Goal: Task Accomplishment & Management: Manage account settings

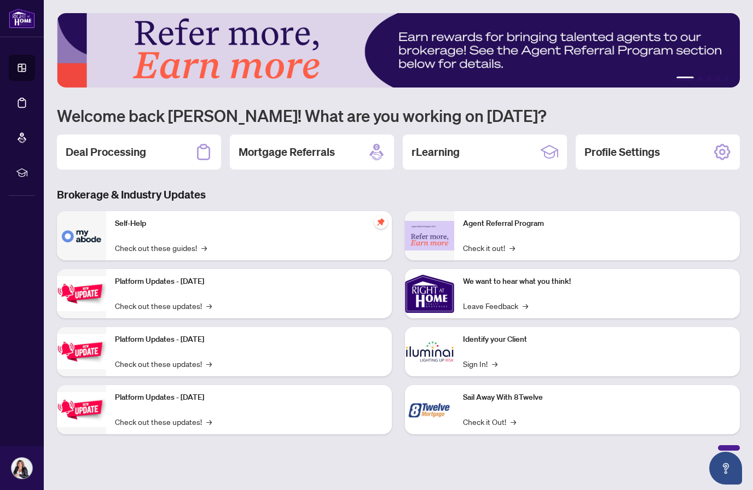
click at [97, 152] on h2 "Deal Processing" at bounding box center [106, 151] width 80 height 15
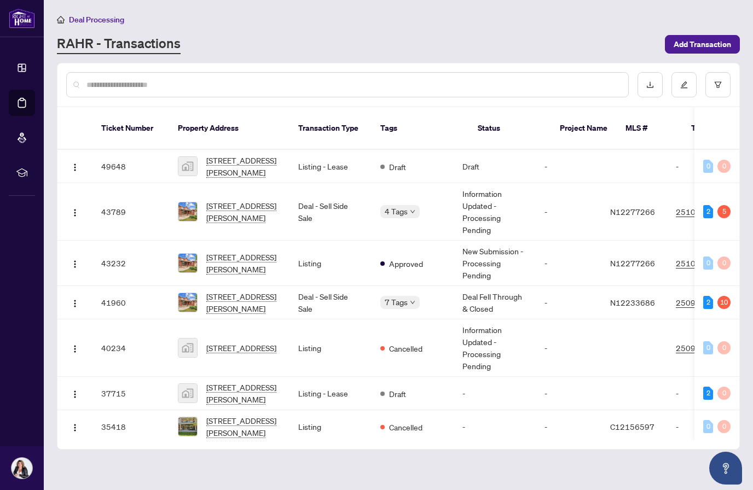
click at [213, 209] on span "[STREET_ADDRESS][PERSON_NAME]" at bounding box center [243, 212] width 74 height 24
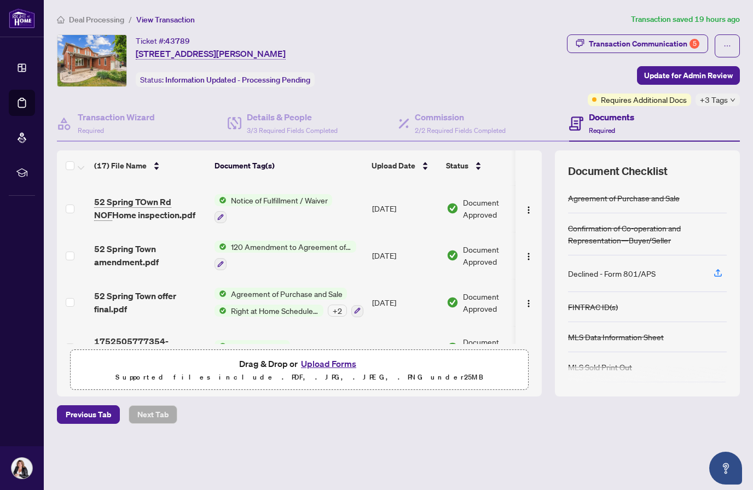
scroll to position [593, 0]
click at [614, 100] on span "Requires Additional Docs" at bounding box center [644, 100] width 86 height 12
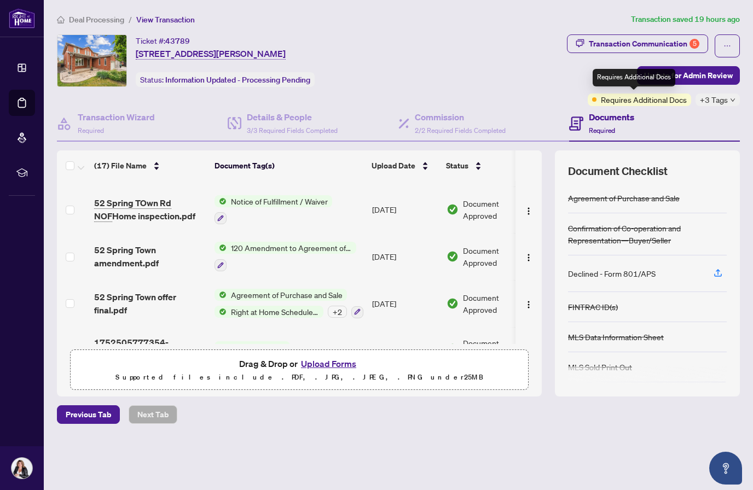
click at [600, 106] on div "Documents Required" at bounding box center [654, 124] width 171 height 36
click at [597, 43] on div "Transaction Communication 5" at bounding box center [644, 44] width 111 height 18
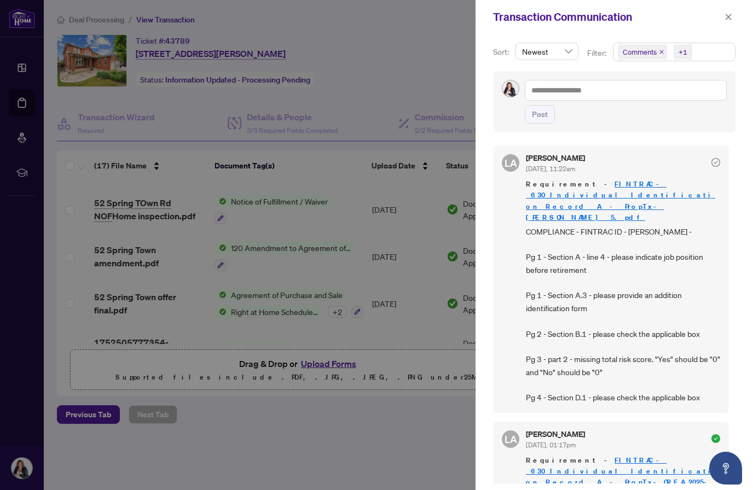
click at [735, 13] on button "button" at bounding box center [728, 16] width 14 height 13
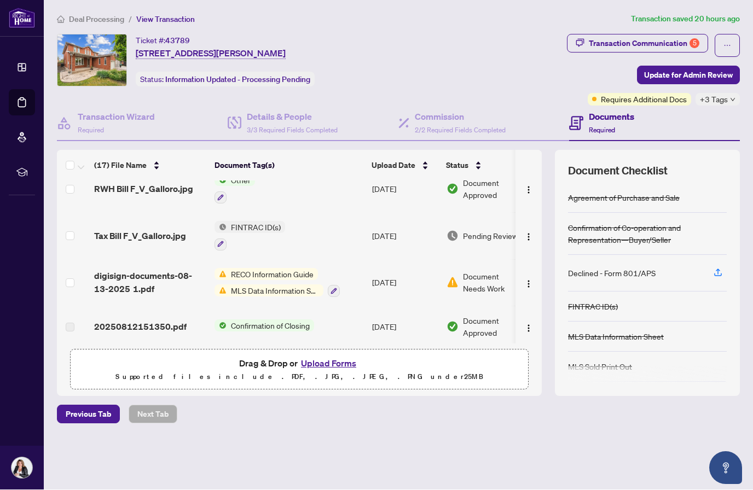
scroll to position [155, 0]
click at [472, 271] on span "Document Needs Work" at bounding box center [491, 283] width 57 height 24
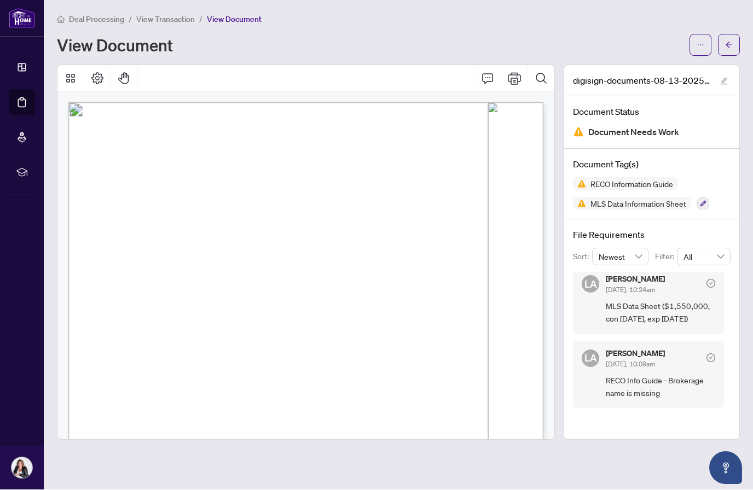
scroll to position [16, 0]
click at [620, 375] on span "RECO Info Guide - Brokerage name is missing" at bounding box center [660, 388] width 109 height 26
click at [631, 375] on span "RECO Info Guide - Brokerage name is missing" at bounding box center [660, 388] width 109 height 26
